Goal: Information Seeking & Learning: Learn about a topic

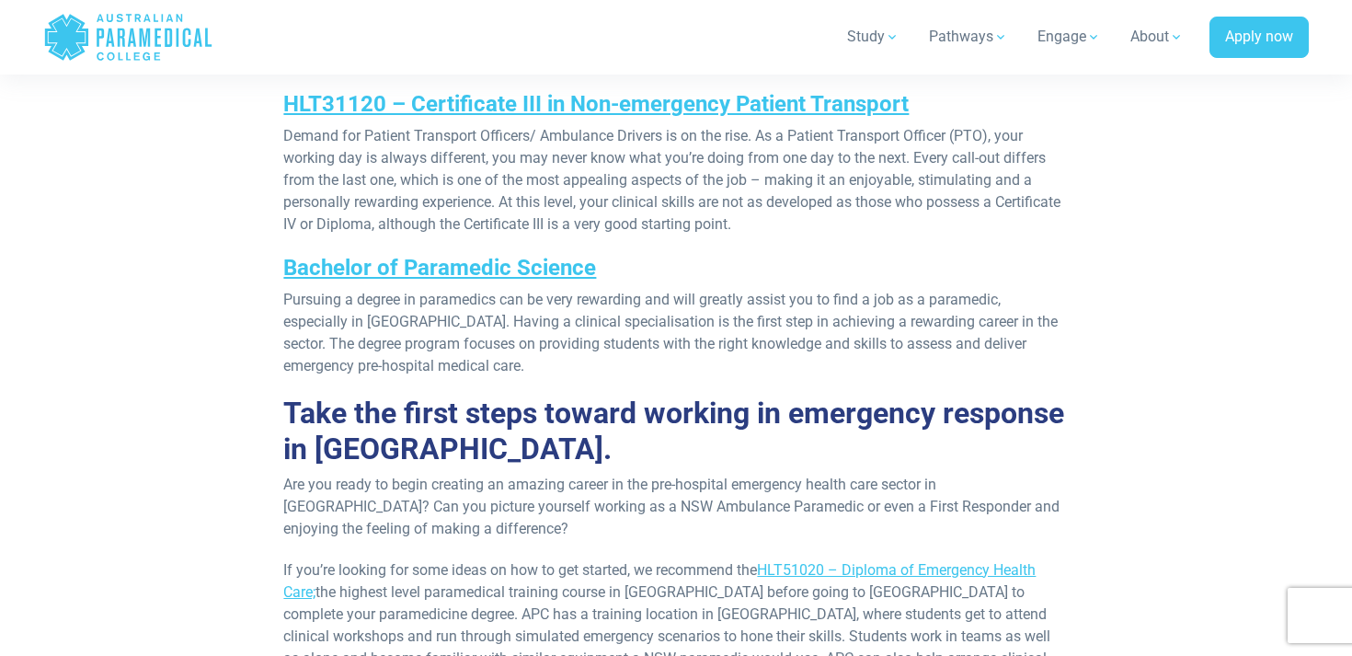
scroll to position [2697, 0]
click at [407, 254] on link "Bachelor of Paramedic Science" at bounding box center [439, 267] width 313 height 26
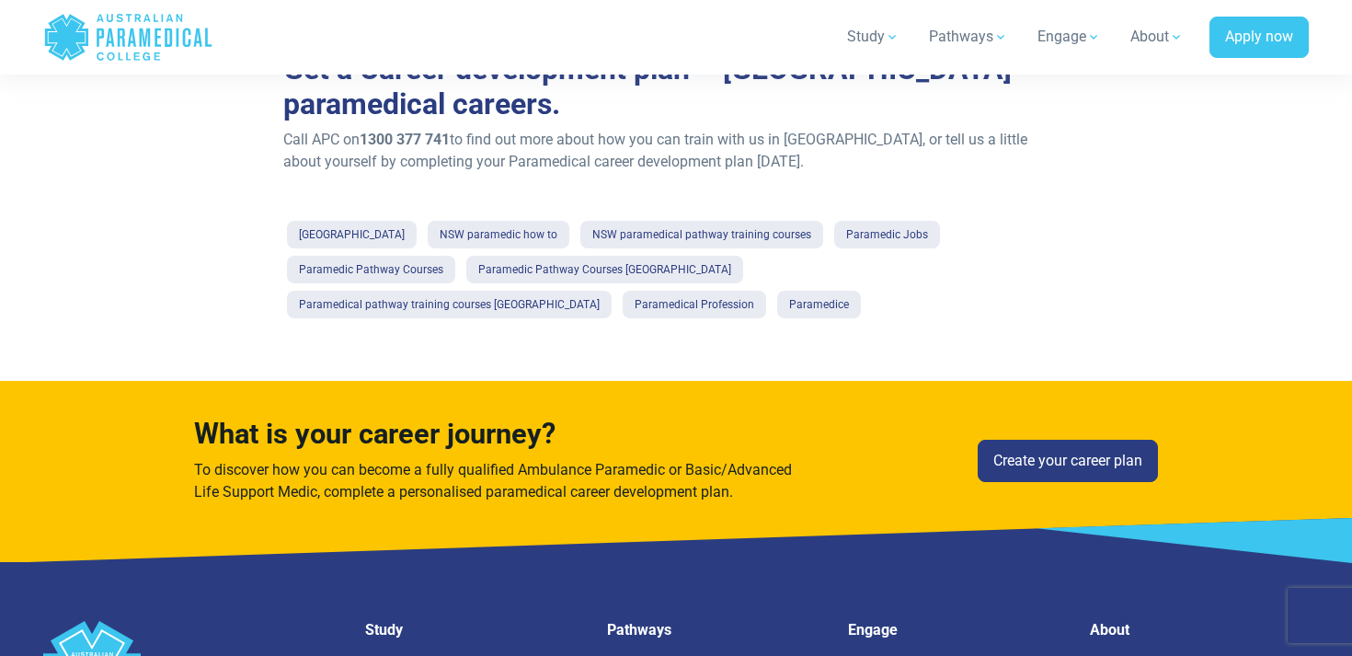
scroll to position [3311, 0]
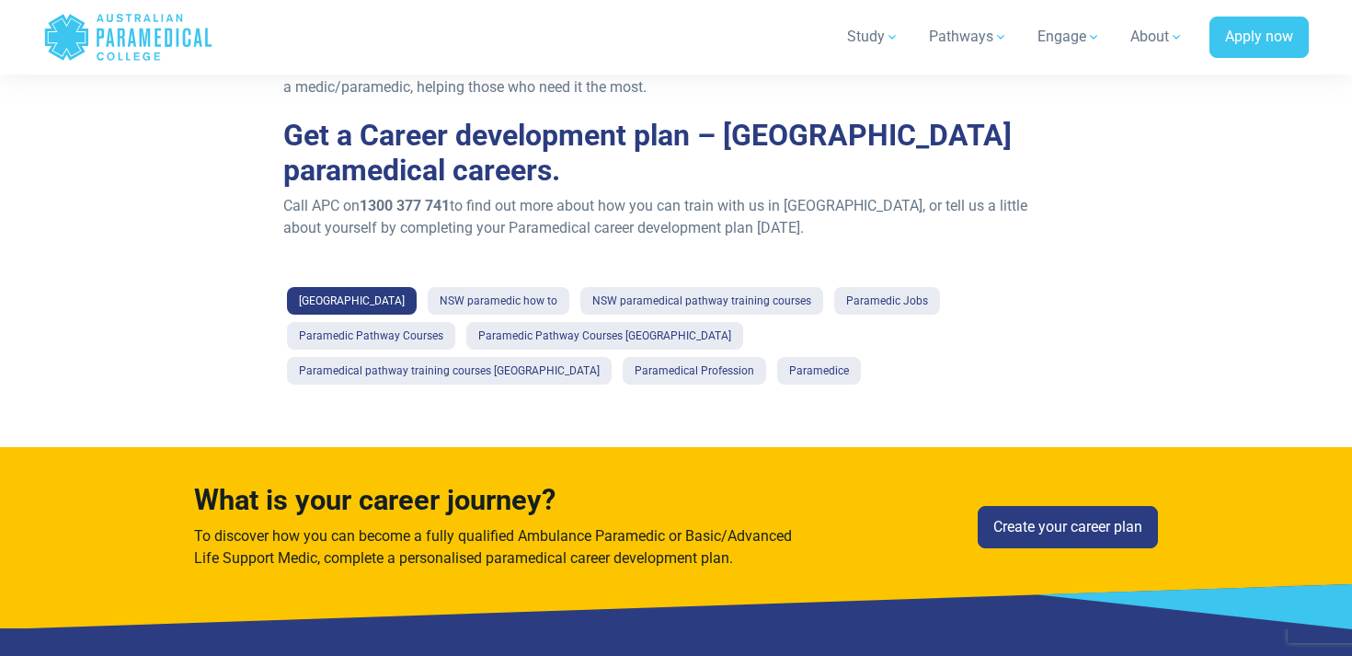
click at [417, 288] on link "[GEOGRAPHIC_DATA]" at bounding box center [352, 301] width 130 height 28
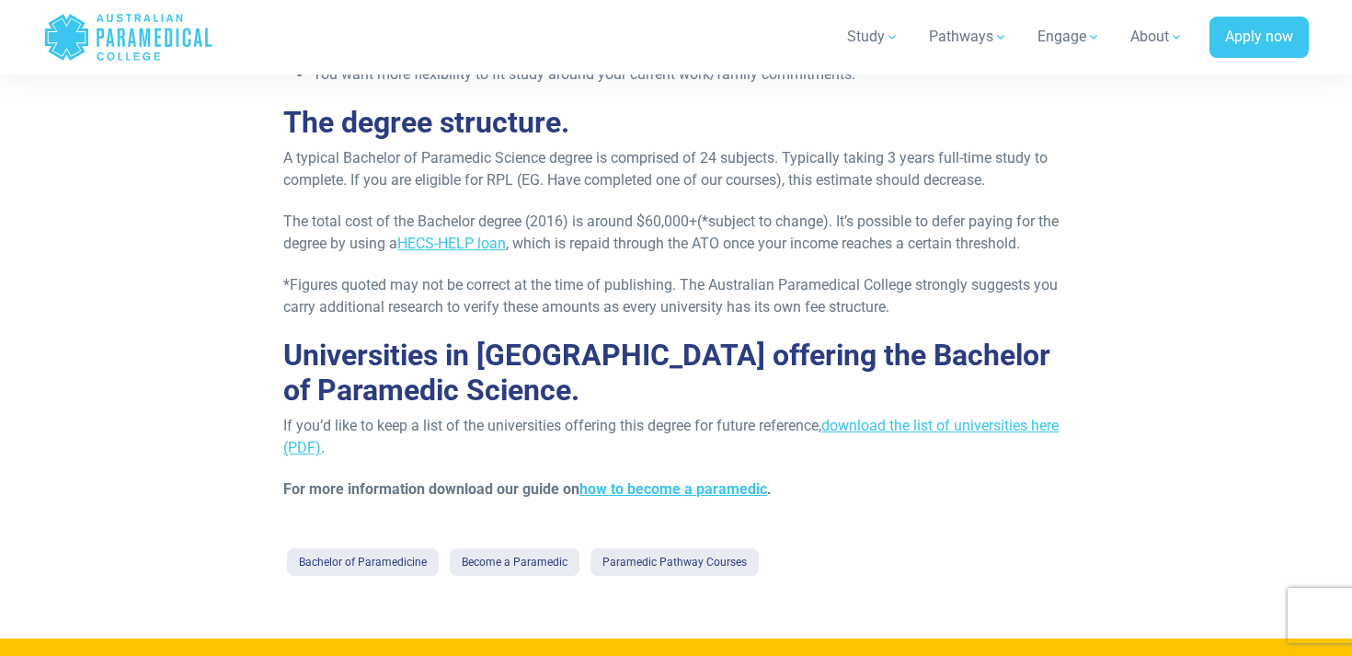
scroll to position [759, 0]
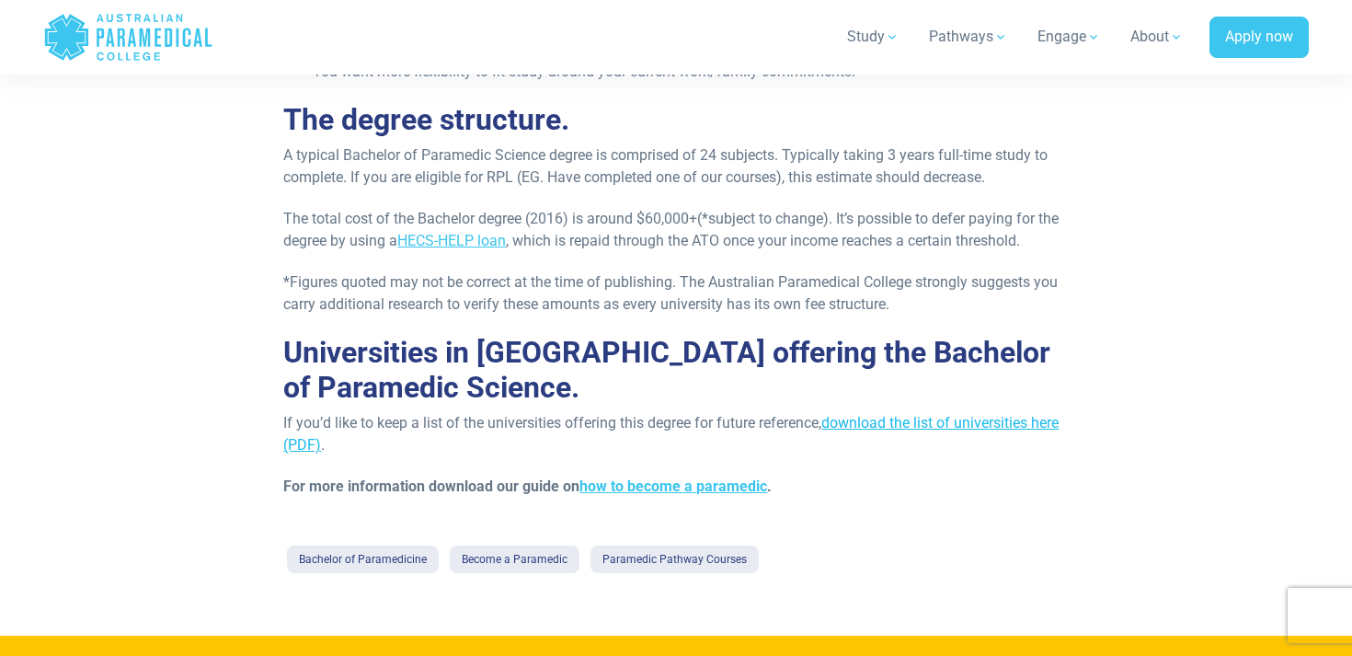
click at [911, 421] on link "download the list of universities here (PDF)" at bounding box center [670, 434] width 775 height 40
